Goal: Find specific page/section: Find specific page/section

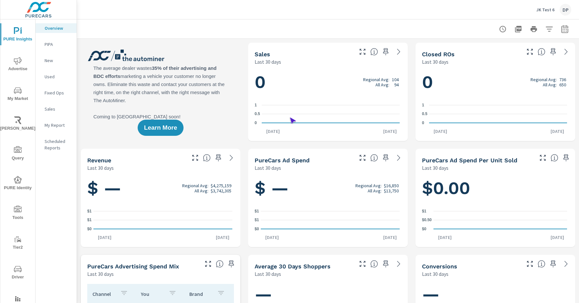
click at [16, 273] on span "Driver" at bounding box center [17, 273] width 31 height 16
